Goal: Information Seeking & Learning: Learn about a topic

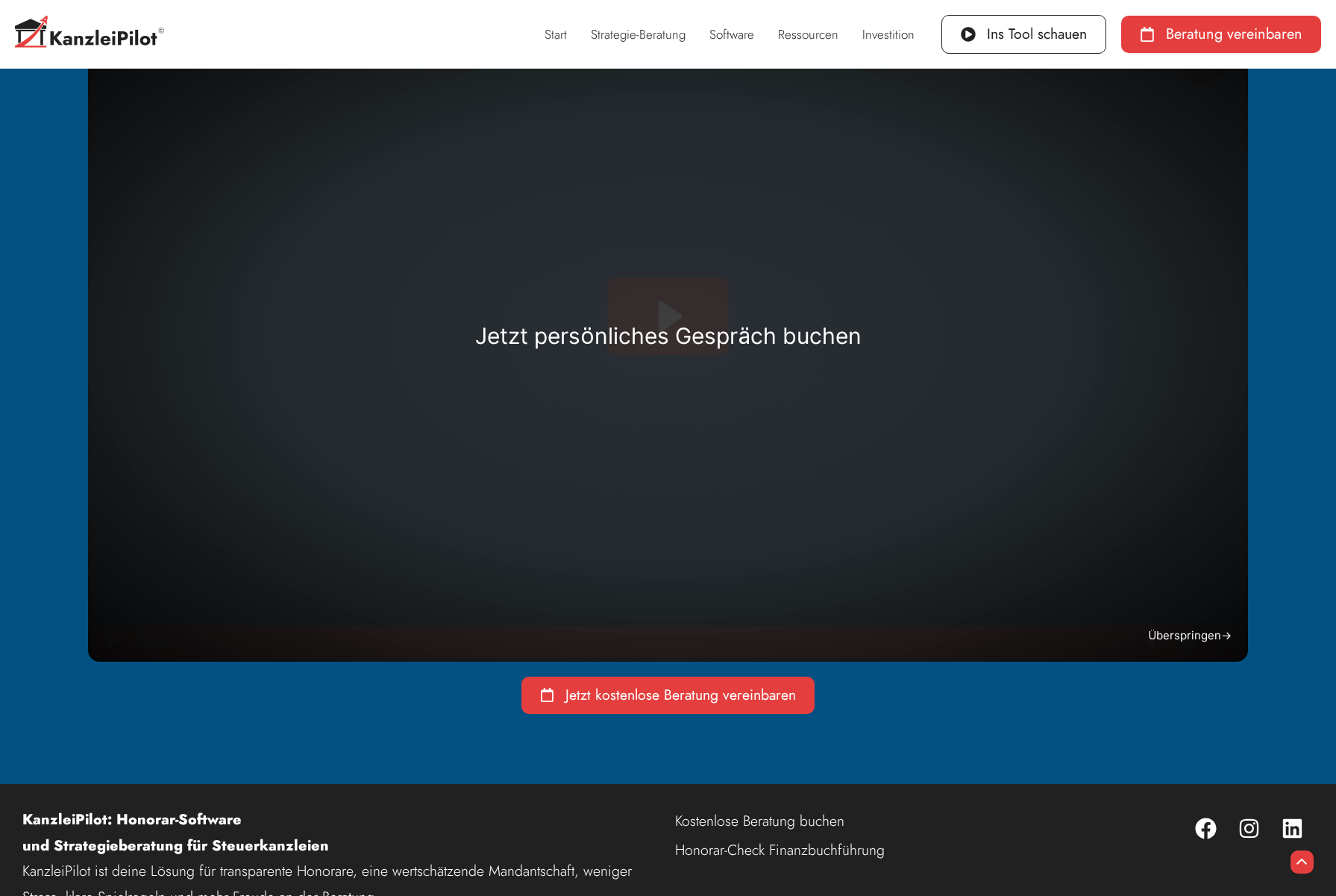
scroll to position [491, 0]
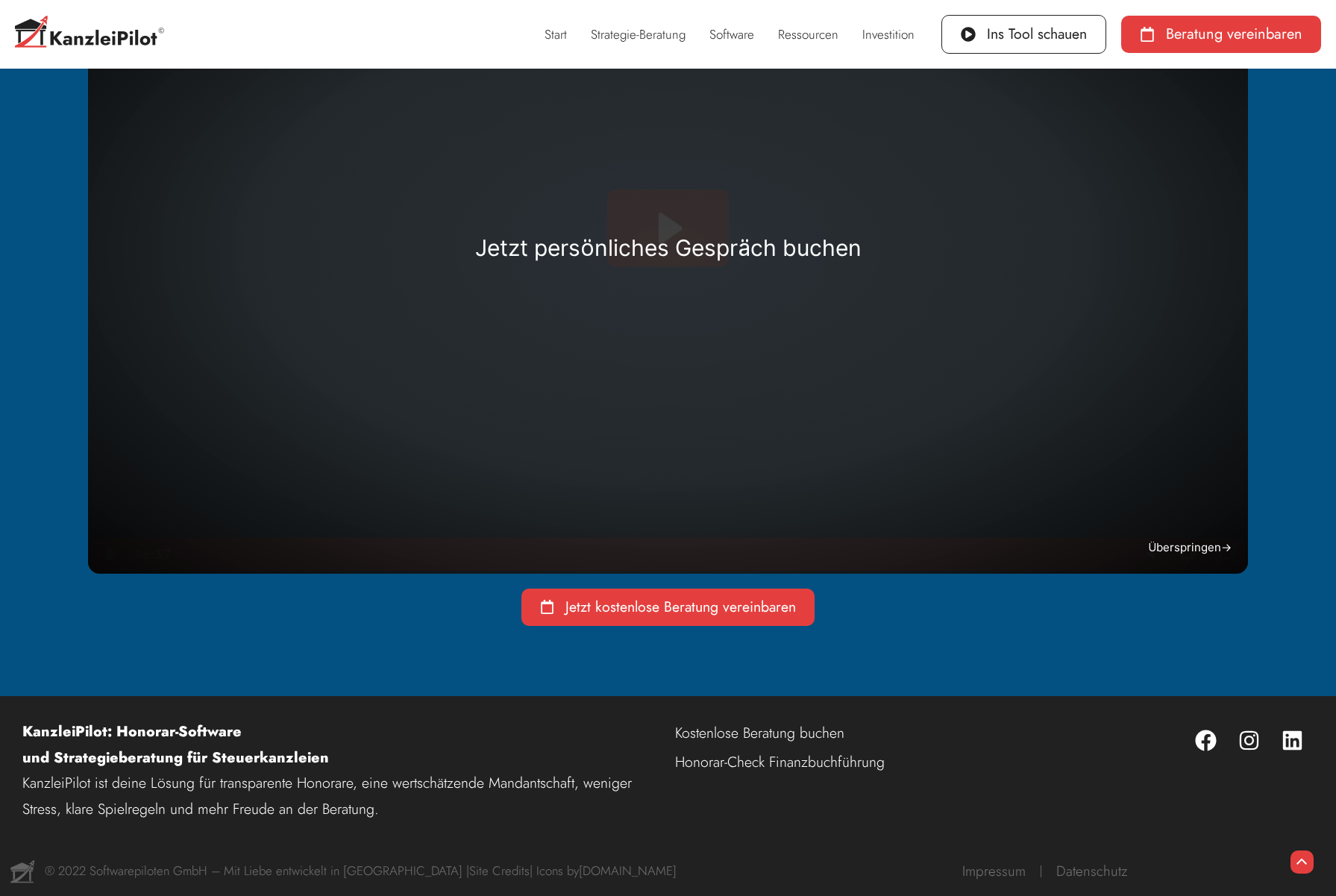
click at [1209, 541] on span "Überspringen →" at bounding box center [1189, 547] width 84 height 14
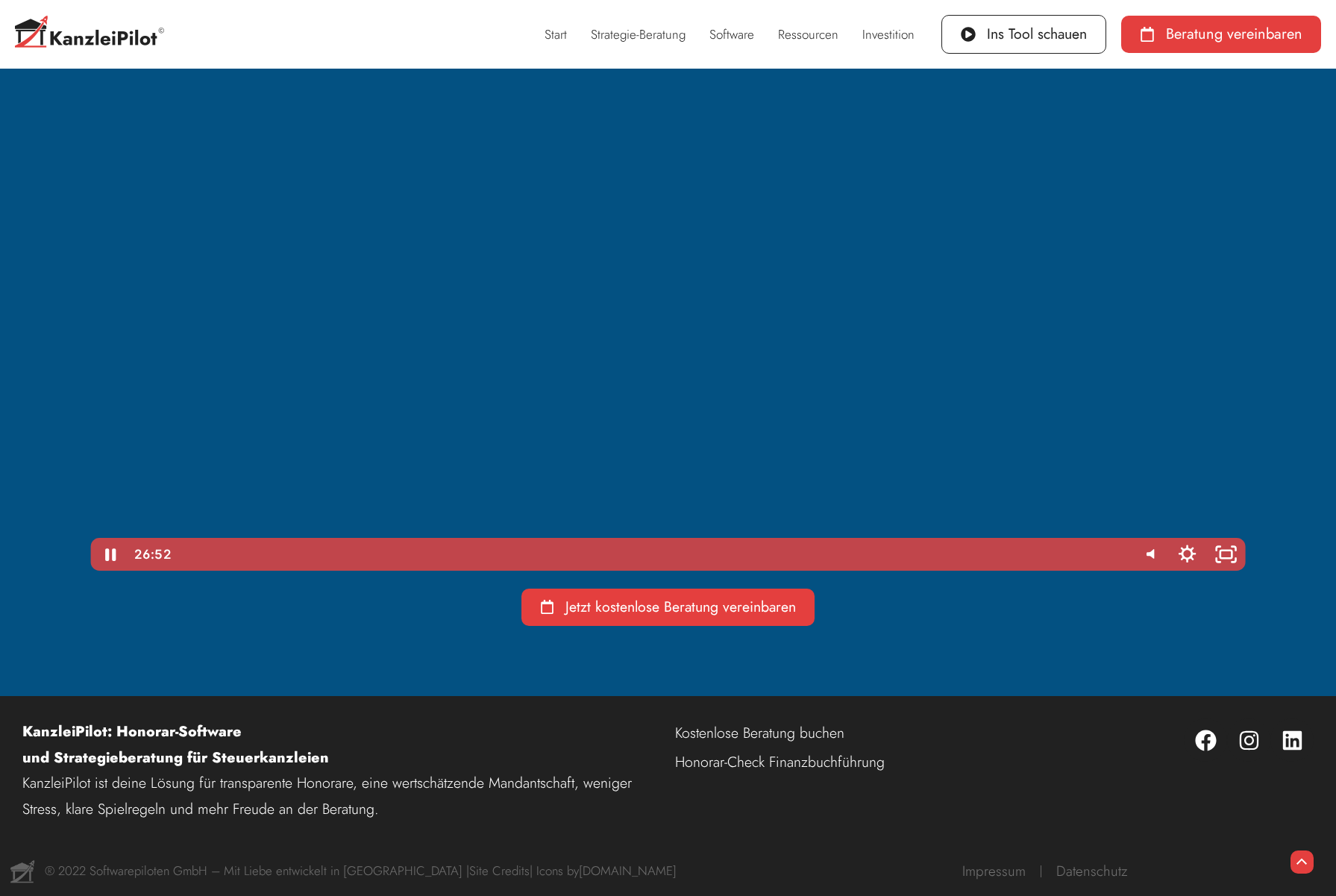
drag, startPoint x: 1112, startPoint y: 554, endPoint x: 1131, endPoint y: 554, distance: 19.0
click at [1131, 554] on div "26:52" at bounding box center [668, 554] width 1154 height 33
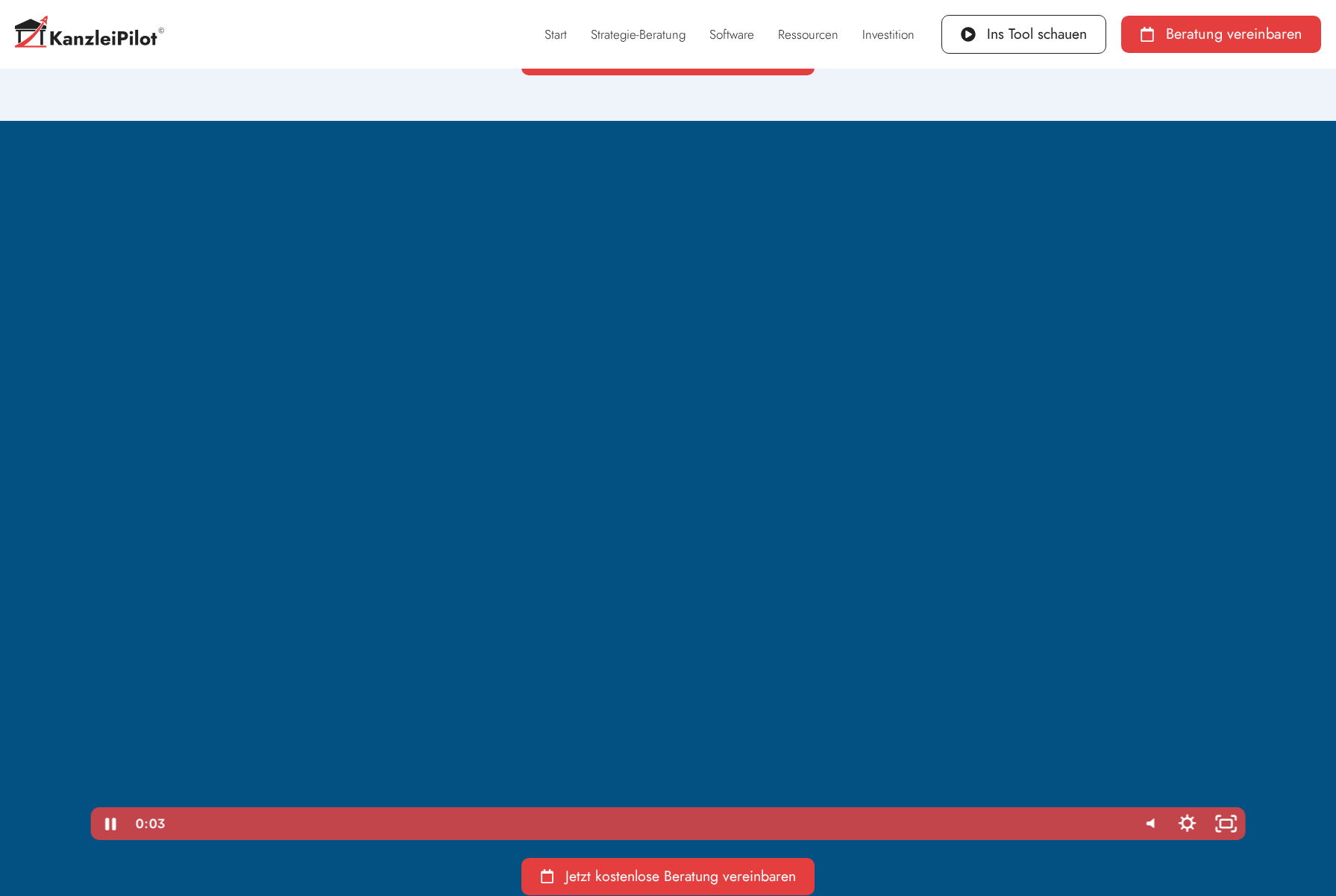
scroll to position [88, 0]
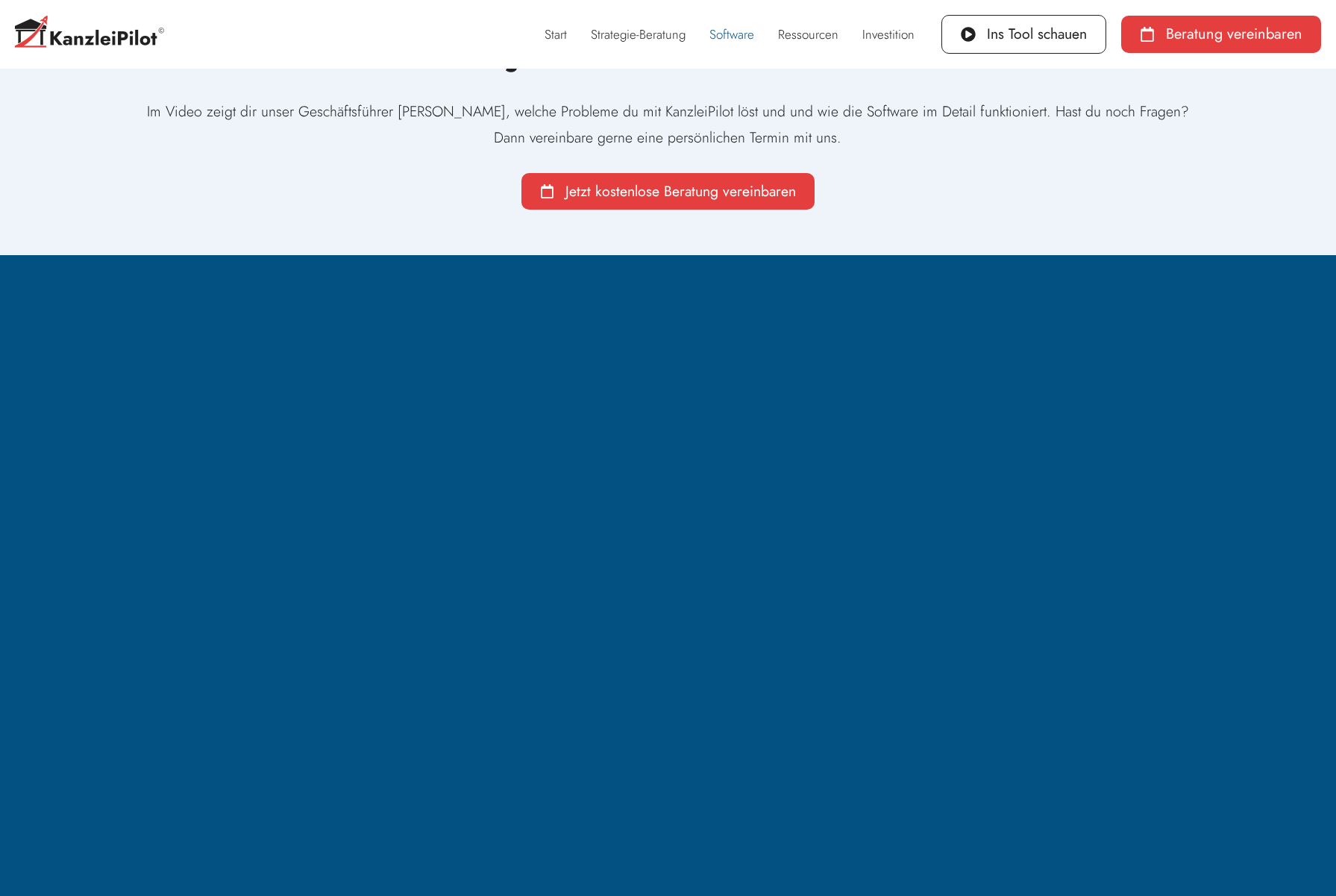
click at [730, 38] on link "Software" at bounding box center [731, 34] width 68 height 35
click at [741, 38] on link "Software" at bounding box center [731, 34] width 68 height 35
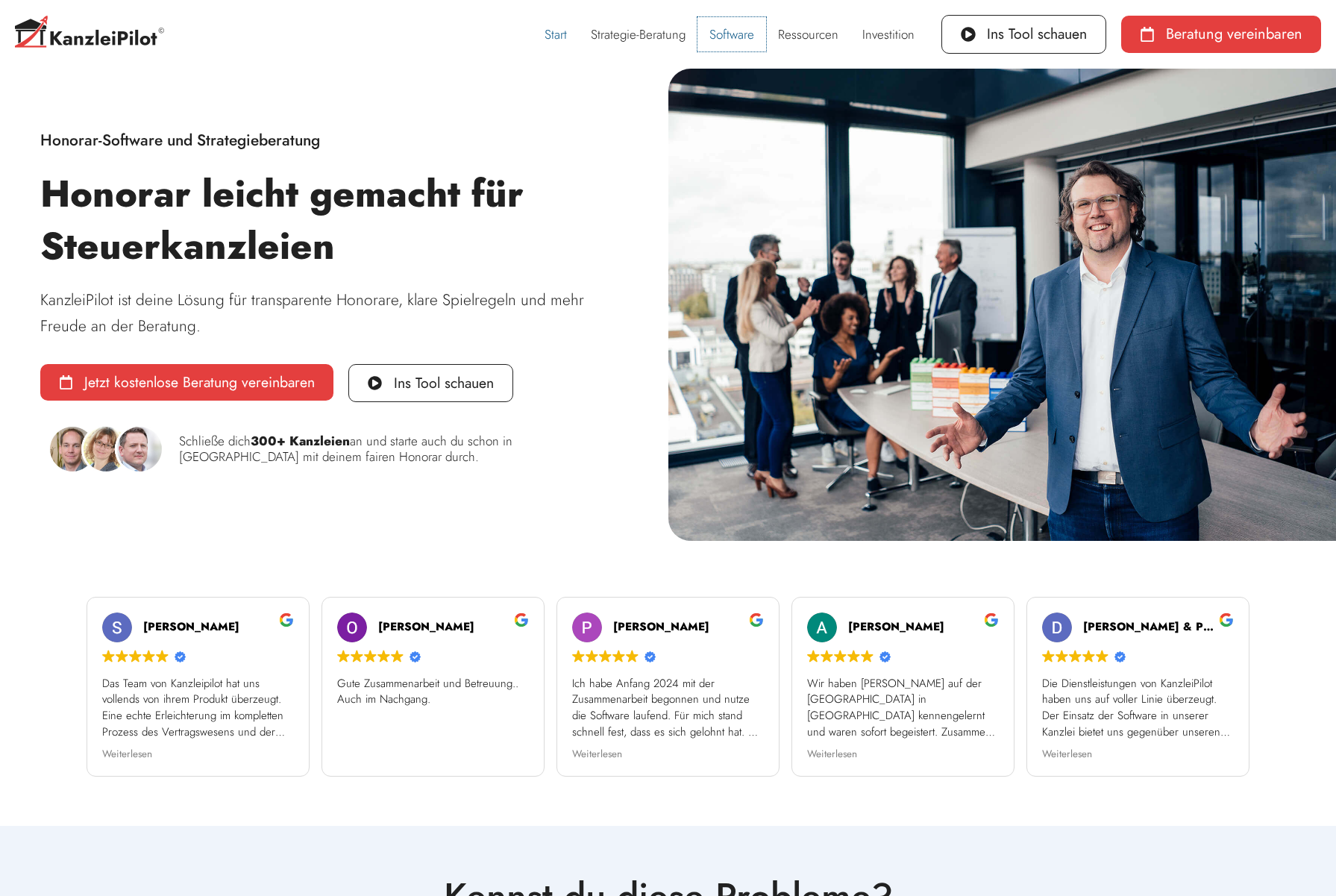
click at [732, 36] on link "Software" at bounding box center [731, 34] width 68 height 35
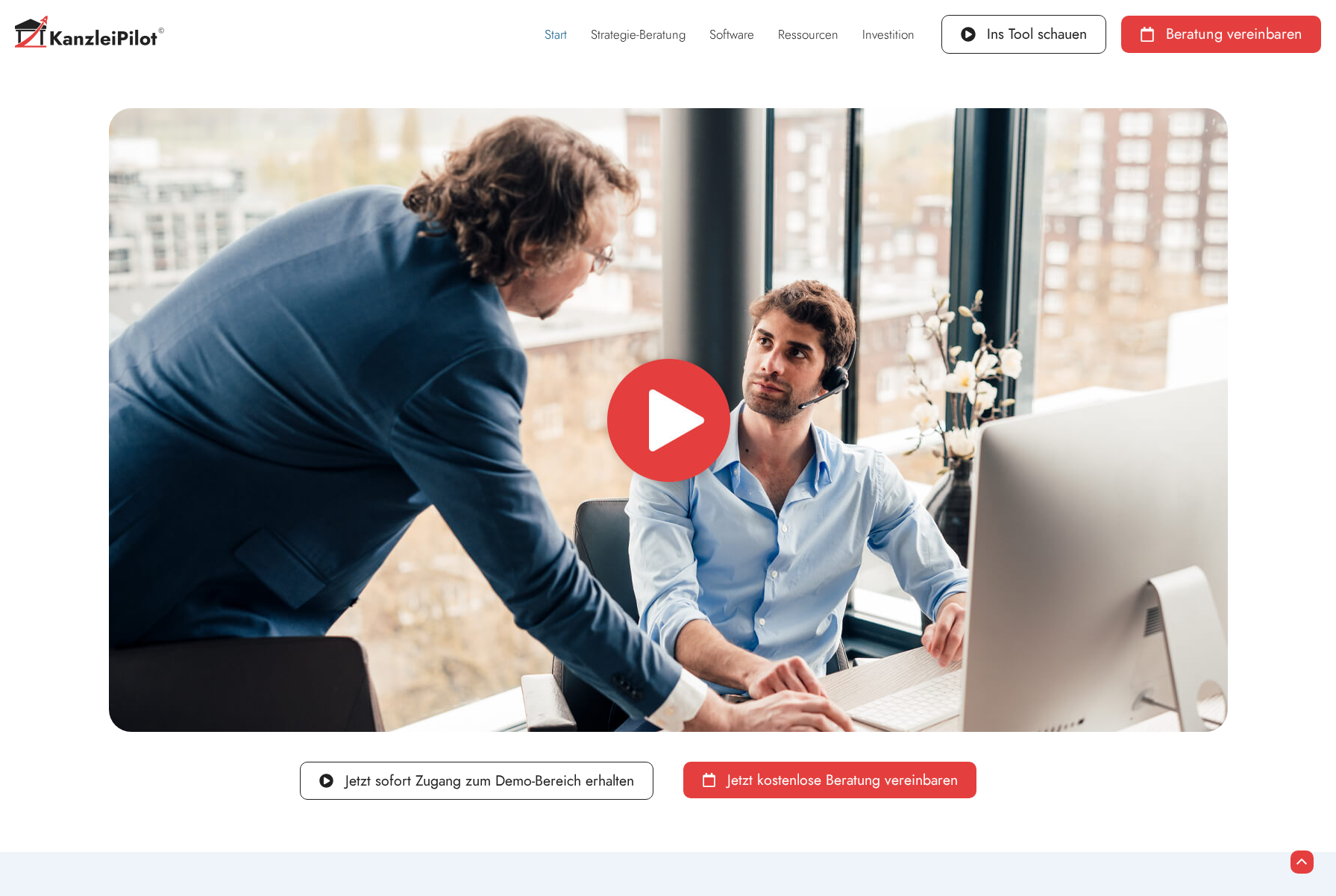
scroll to position [7542, 0]
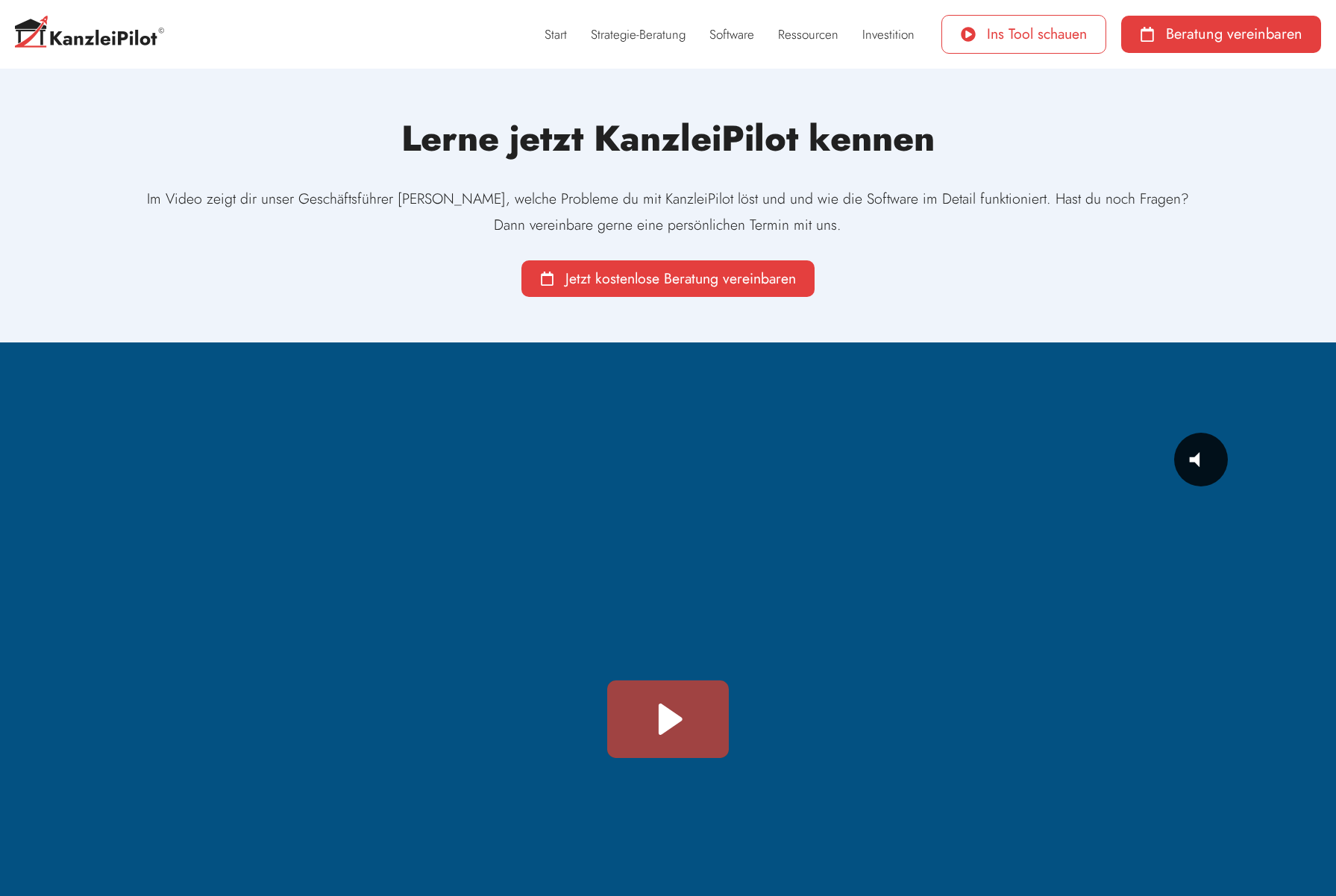
click at [1007, 34] on span "Ins Tool schauen" at bounding box center [1037, 34] width 100 height 15
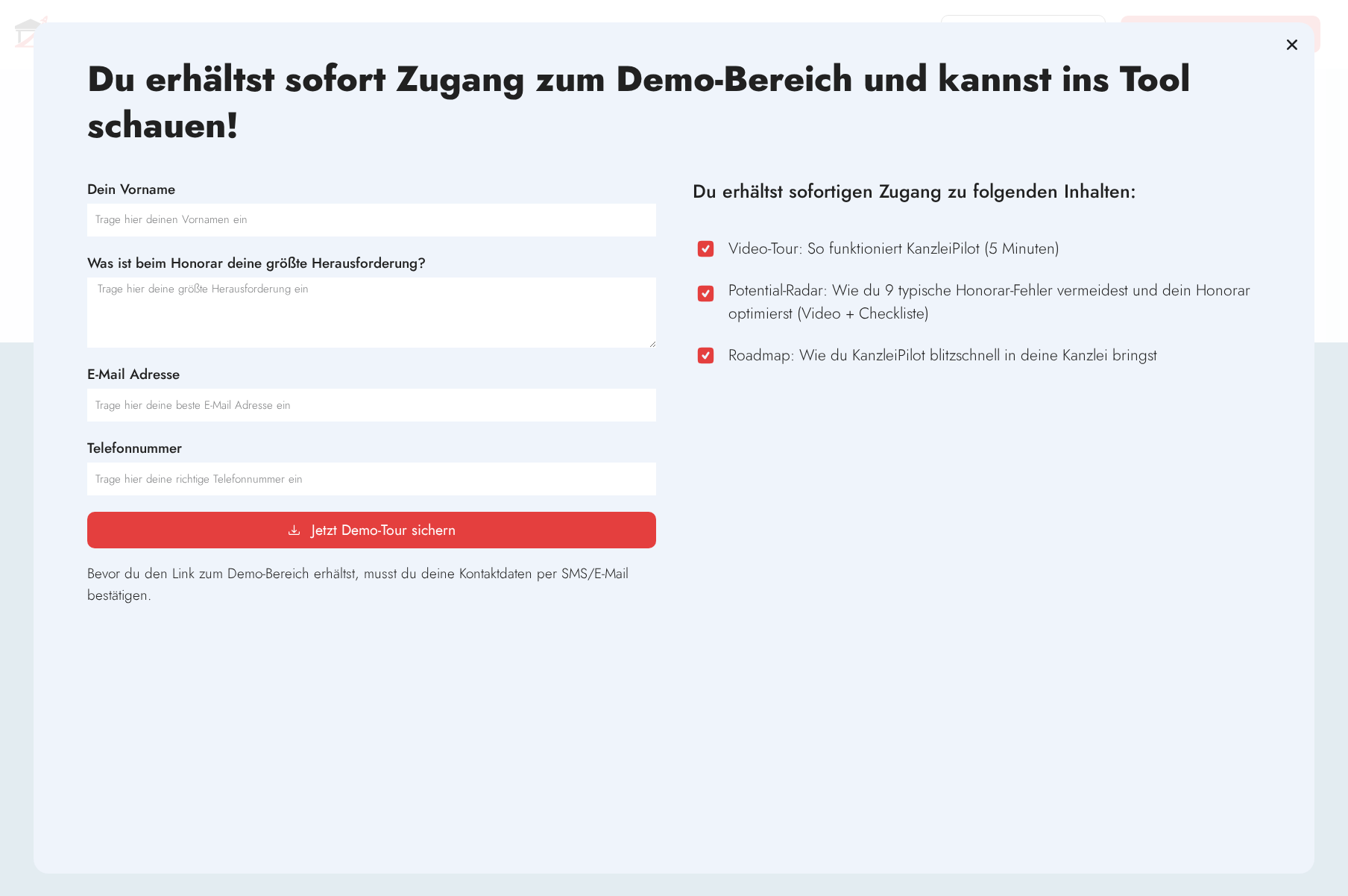
click at [1293, 41] on icon "Close" at bounding box center [1292, 45] width 15 height 15
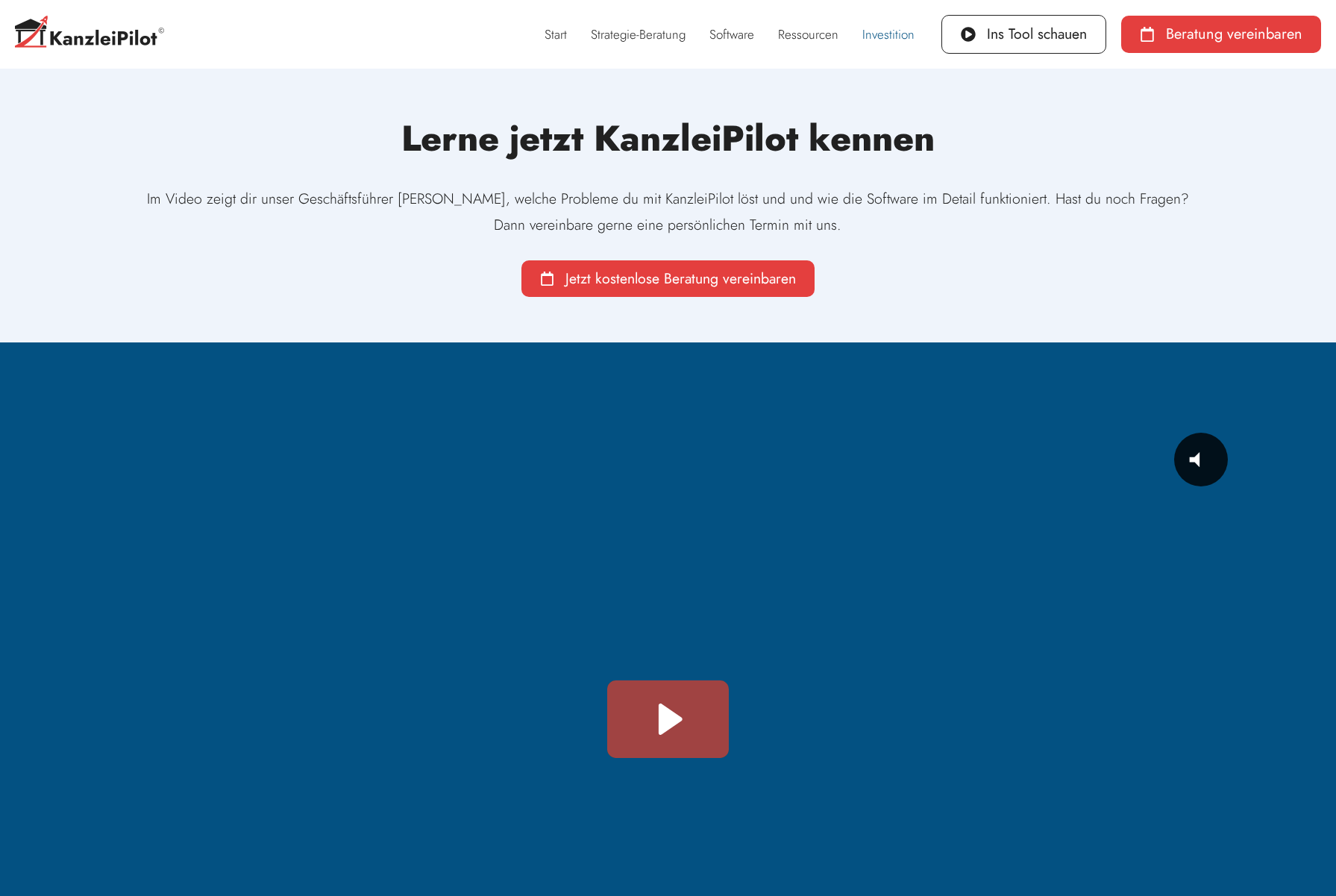
click at [878, 34] on link "Investition" at bounding box center [888, 34] width 76 height 35
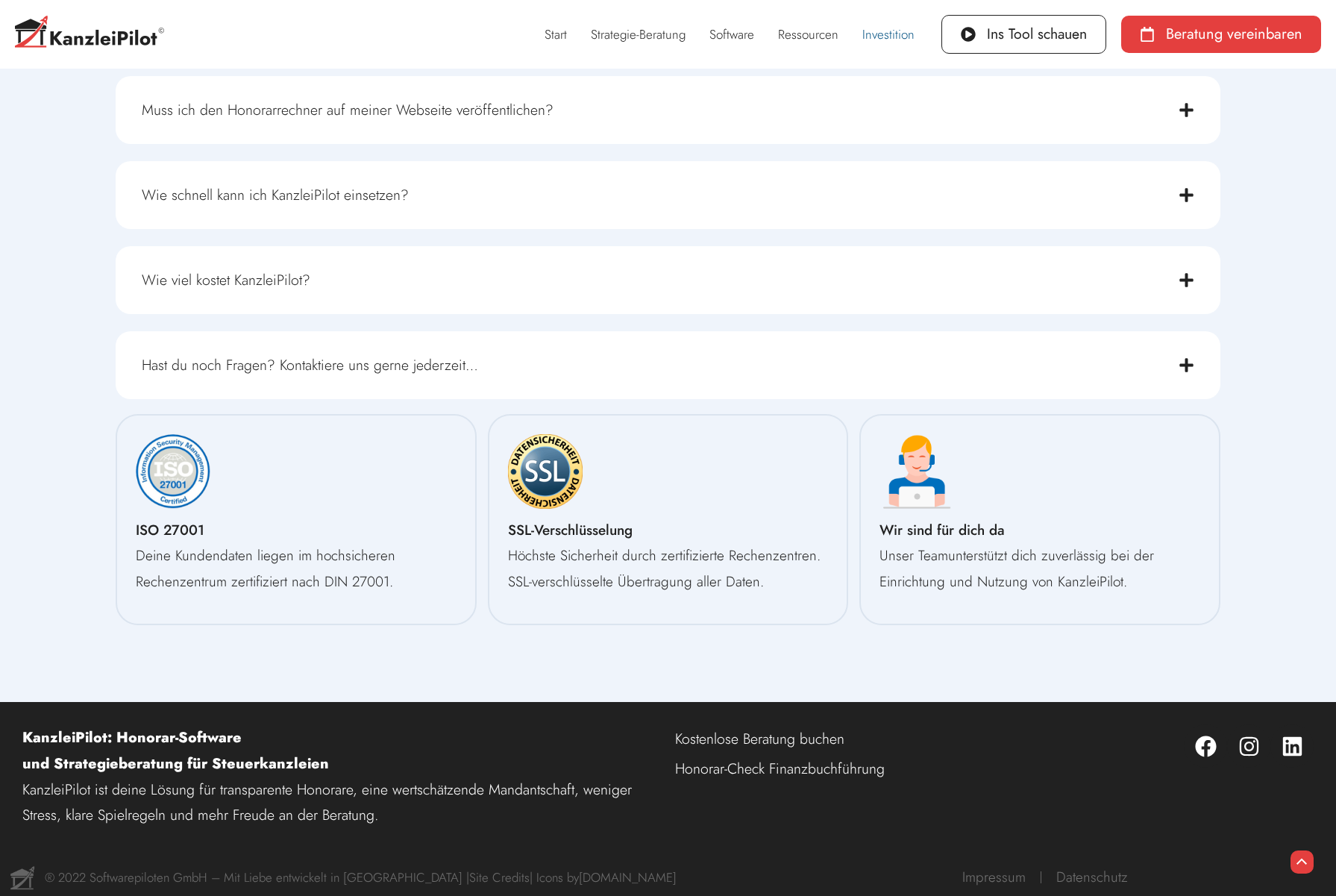
scroll to position [2552, 0]
